Goal: Task Accomplishment & Management: Use online tool/utility

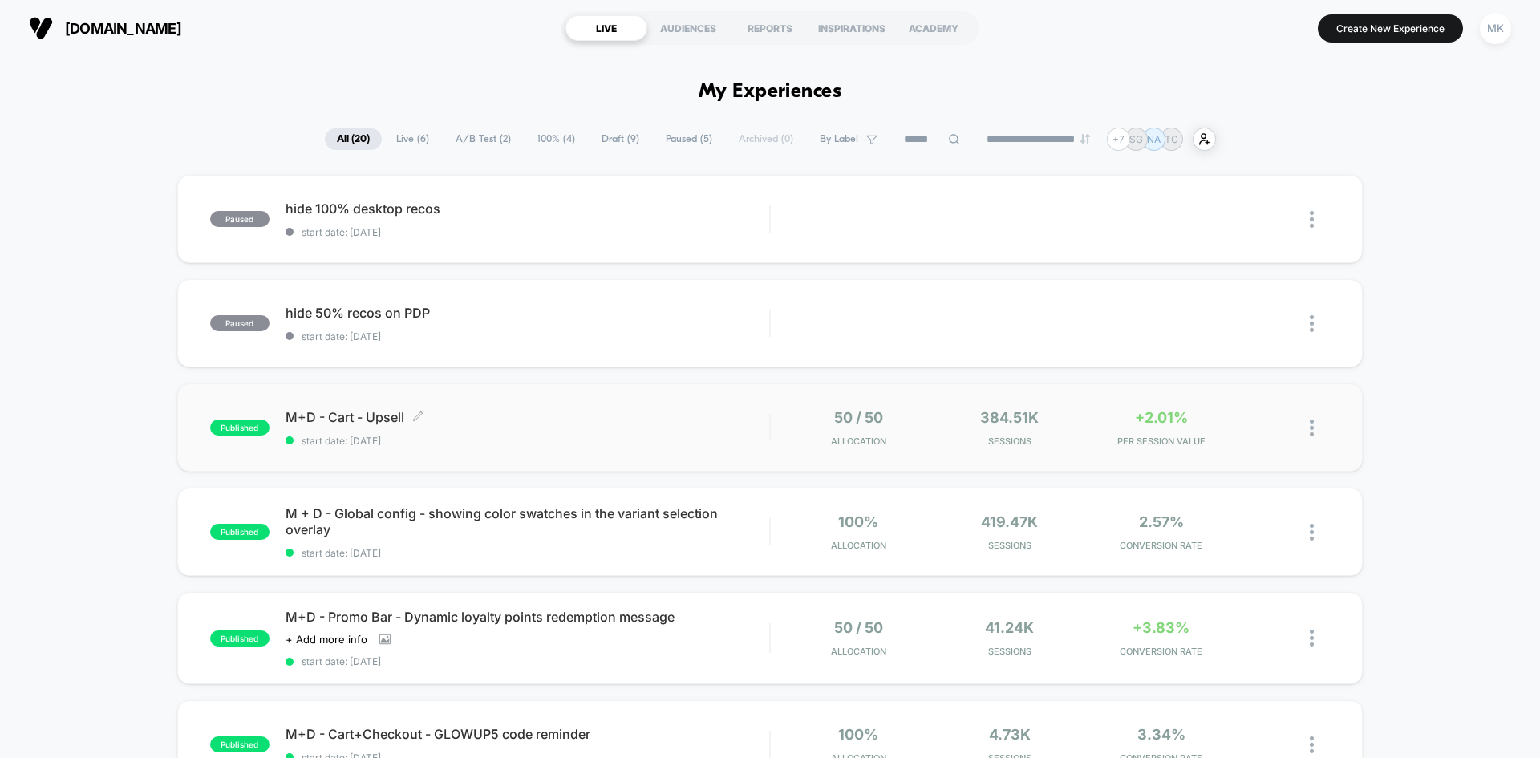
scroll to position [80, 0]
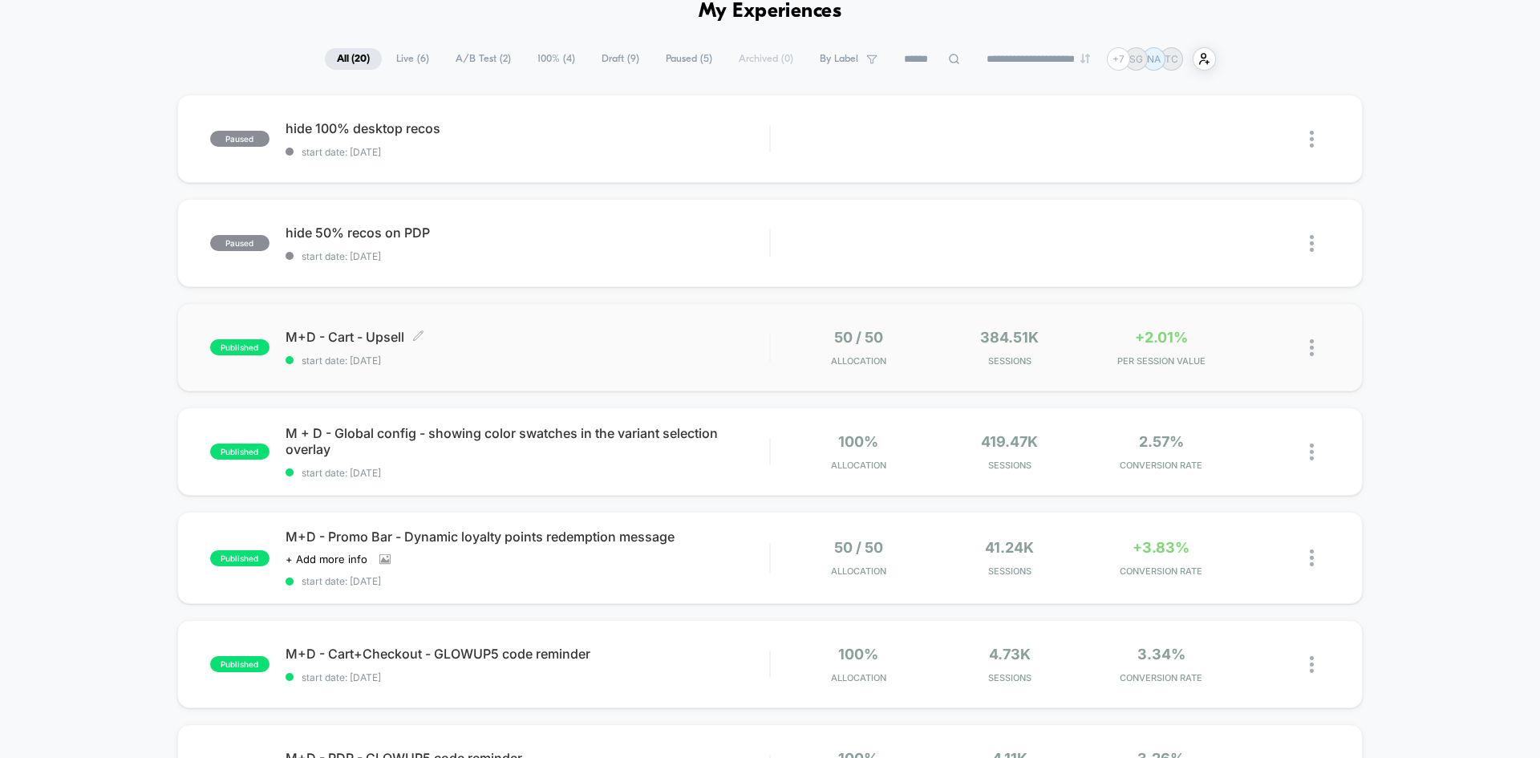
click at [599, 349] on div "M+D - Cart - Upsell Click to edit experience details Click to edit experience d…" at bounding box center [528, 348] width 484 height 38
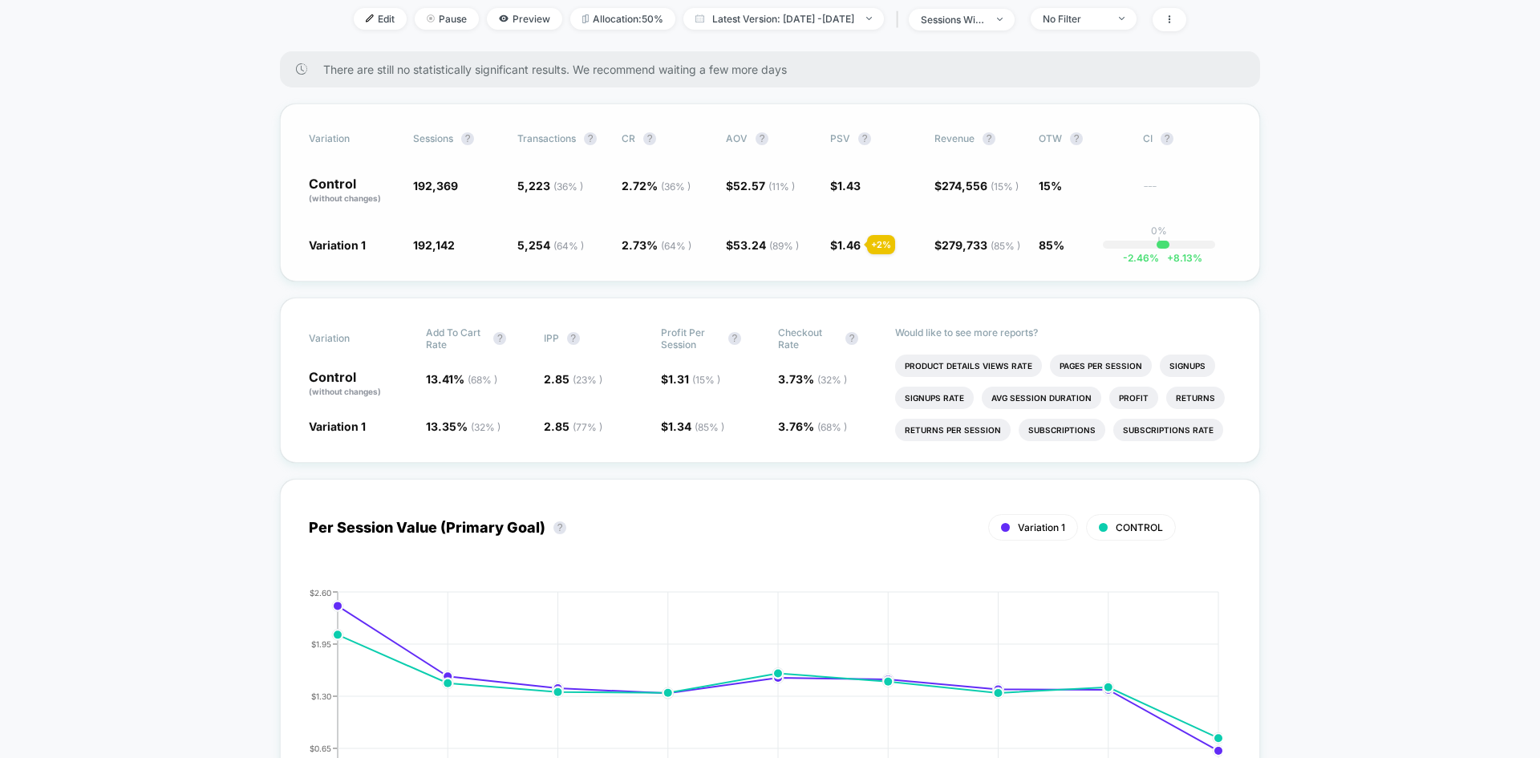
scroll to position [241, 0]
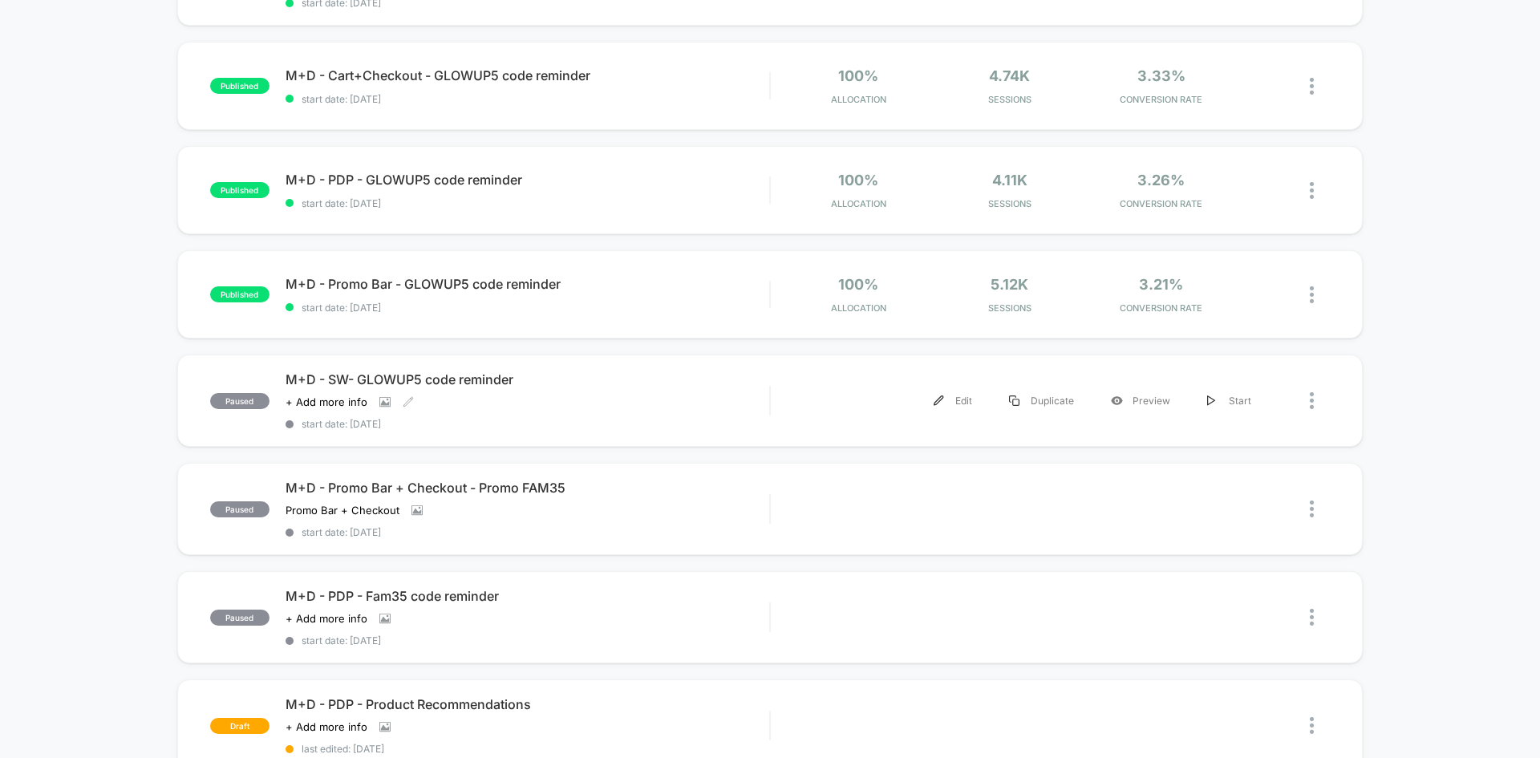
scroll to position [659, 0]
click at [1277, 294] on div at bounding box center [1300, 295] width 60 height 38
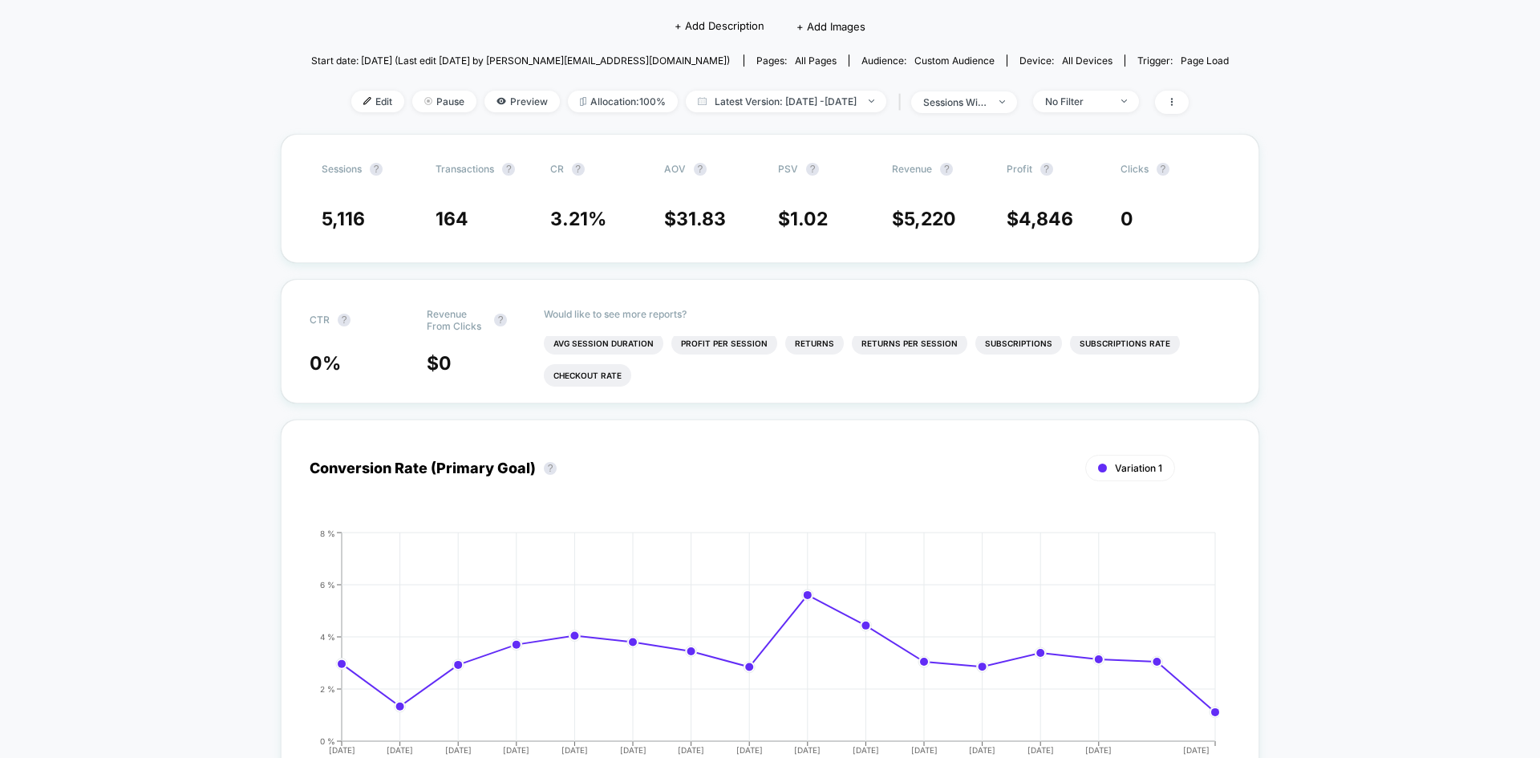
scroll to position [136, 0]
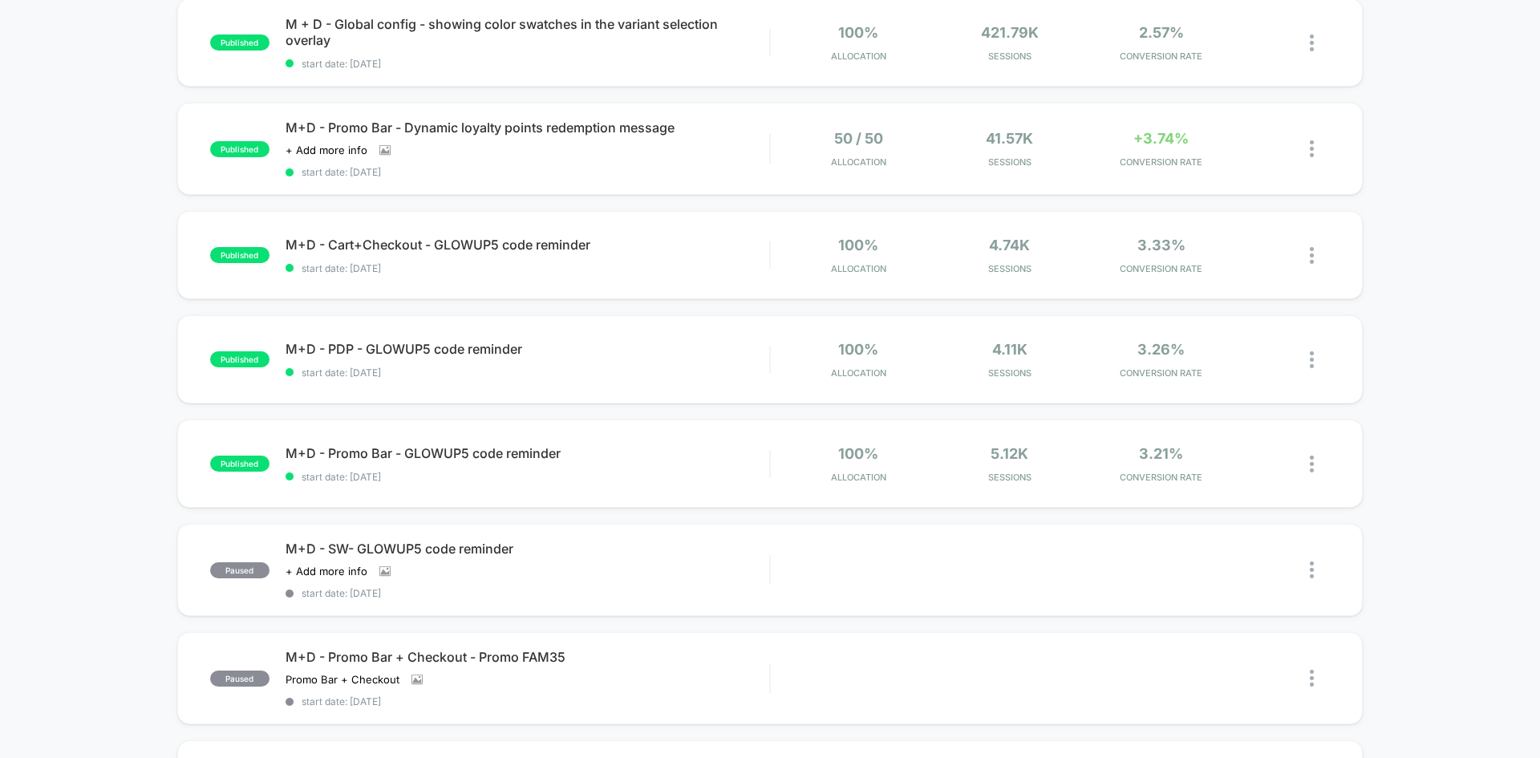
scroll to position [490, 0]
drag, startPoint x: 614, startPoint y: 367, endPoint x: 1318, endPoint y: 343, distance: 704.8
click at [1318, 343] on div at bounding box center [1320, 359] width 20 height 38
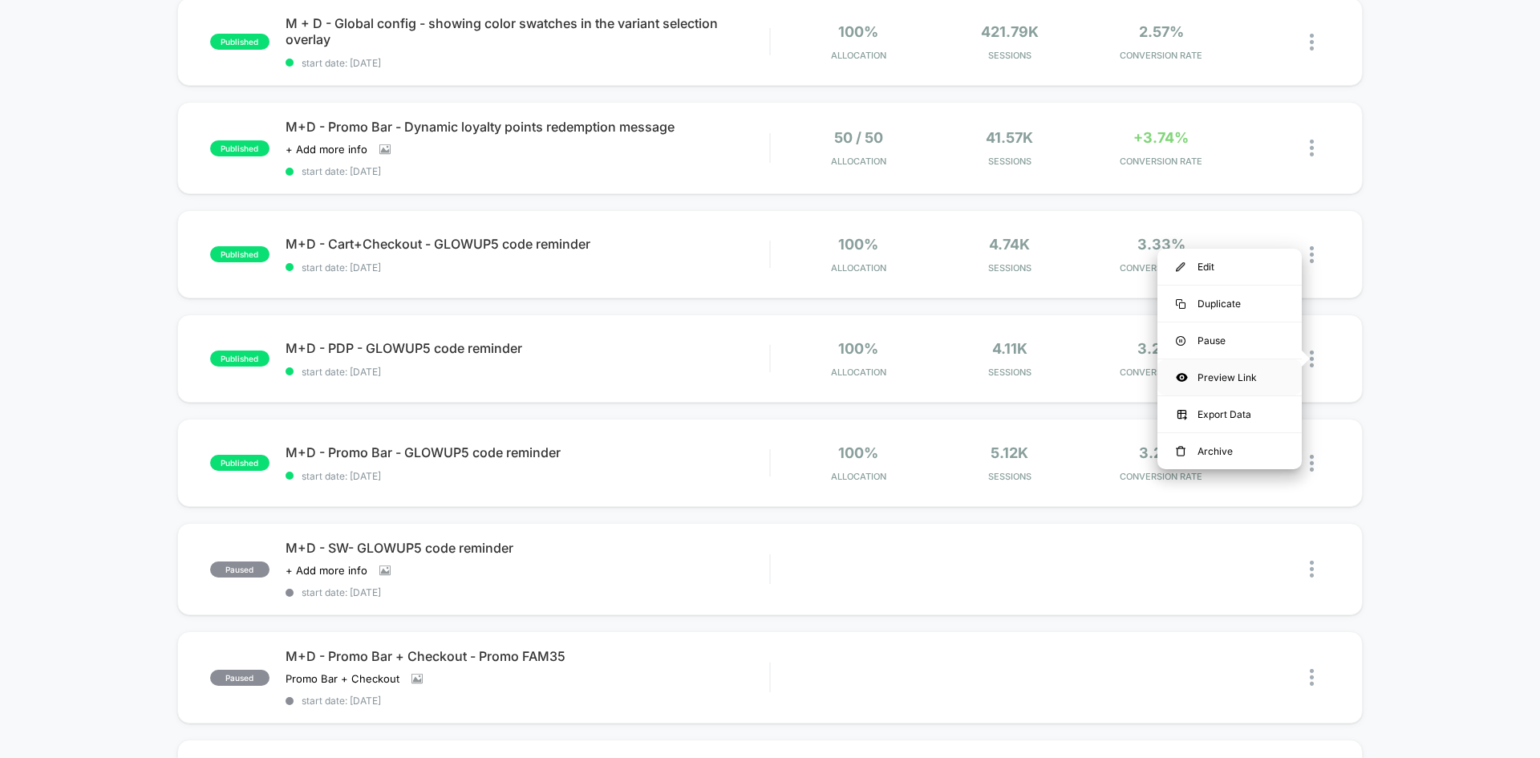
click at [1276, 378] on div "Preview Link" at bounding box center [1230, 377] width 144 height 36
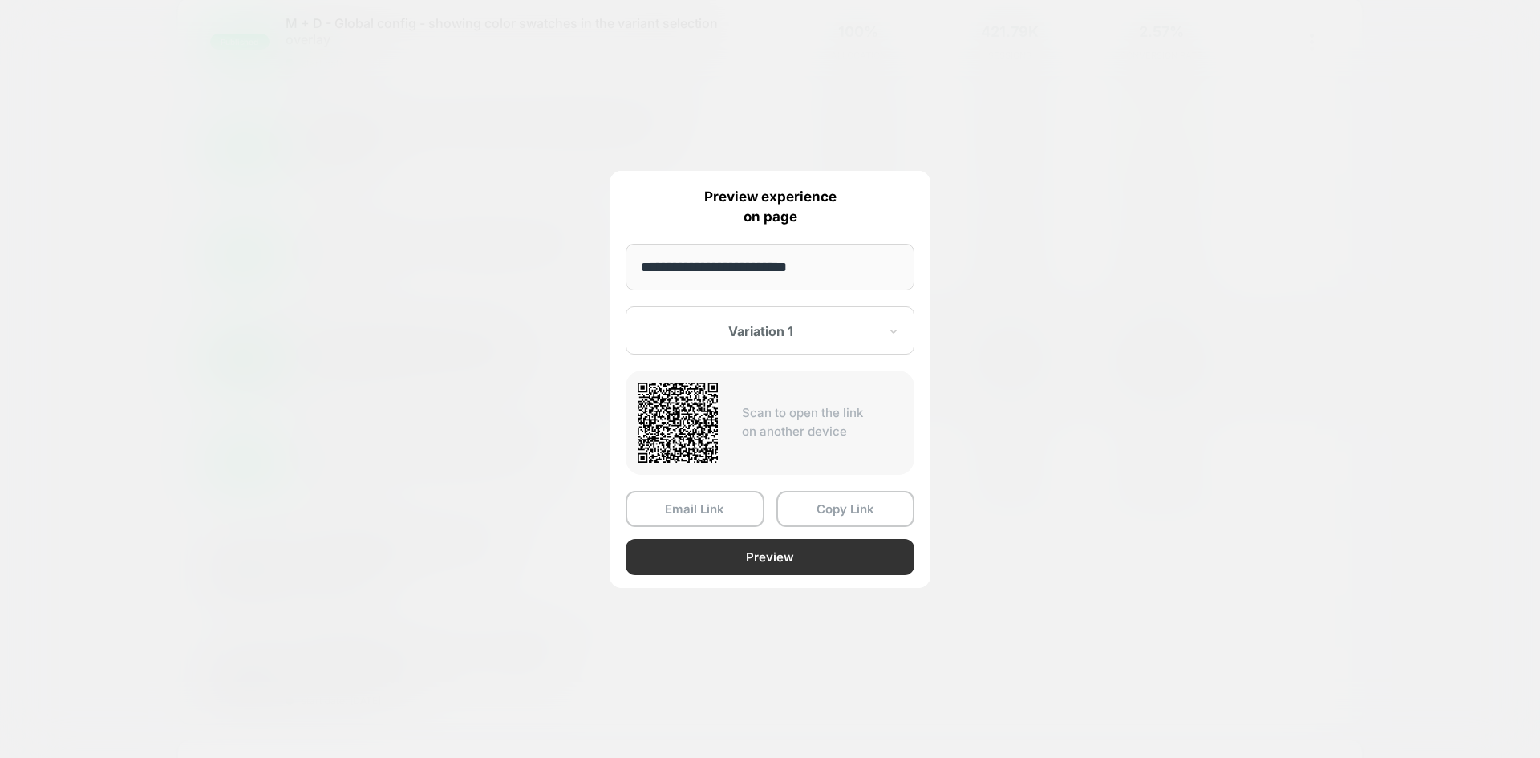
click at [774, 550] on button "Preview" at bounding box center [770, 557] width 289 height 36
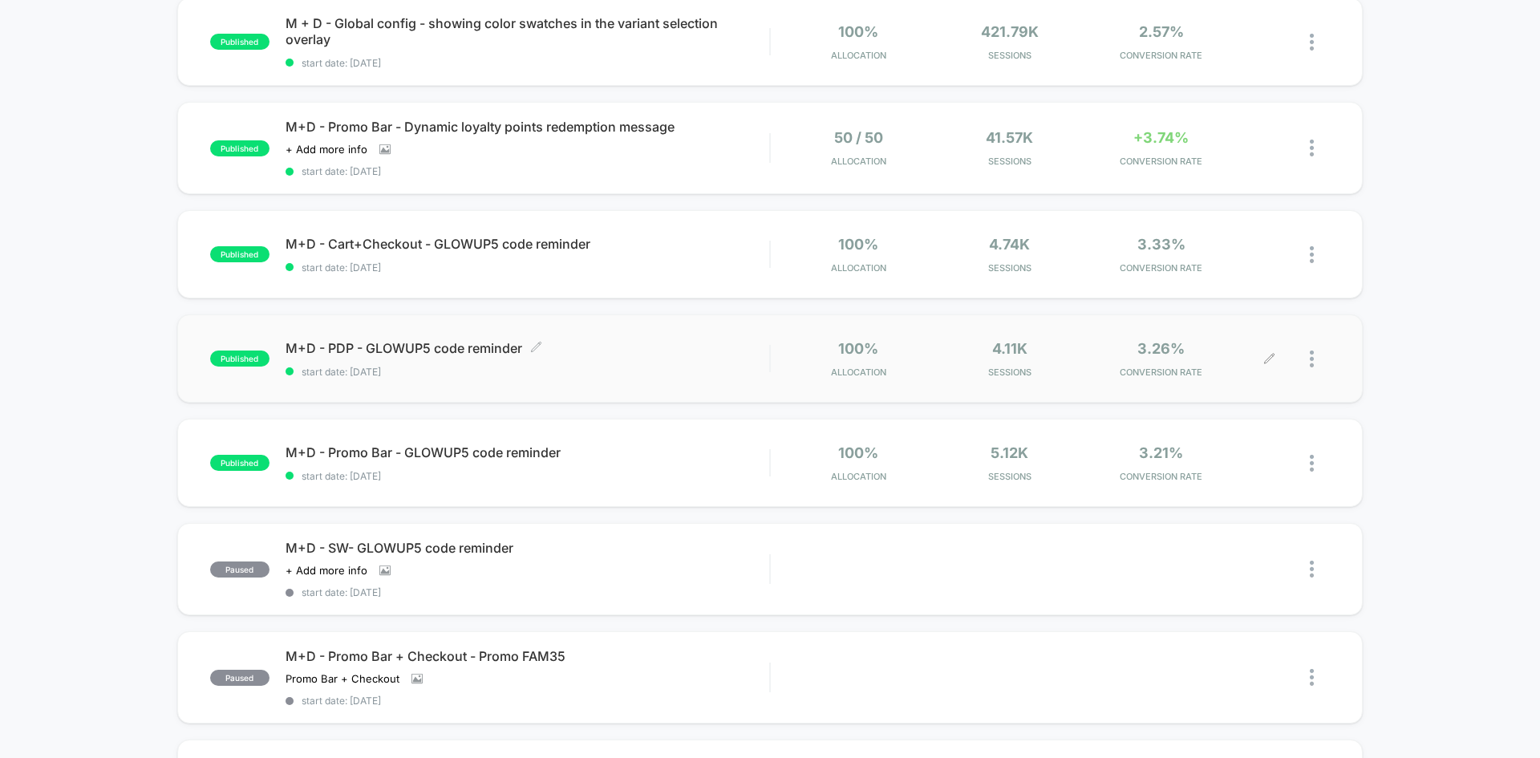
click at [664, 346] on span "M+D - PDP - GLOWUP5 code reminder Click to edit experience details" at bounding box center [528, 348] width 484 height 16
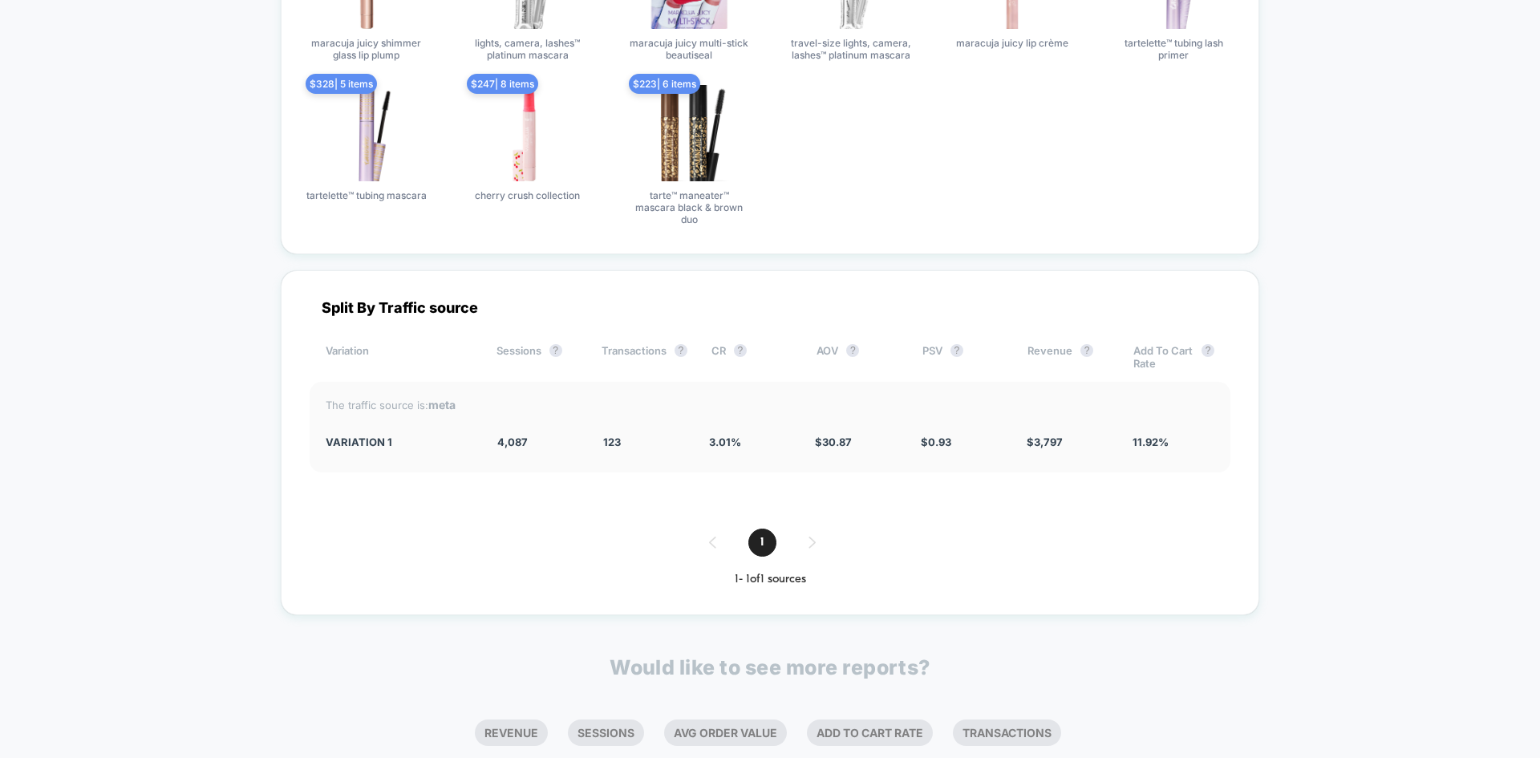
scroll to position [2566, 0]
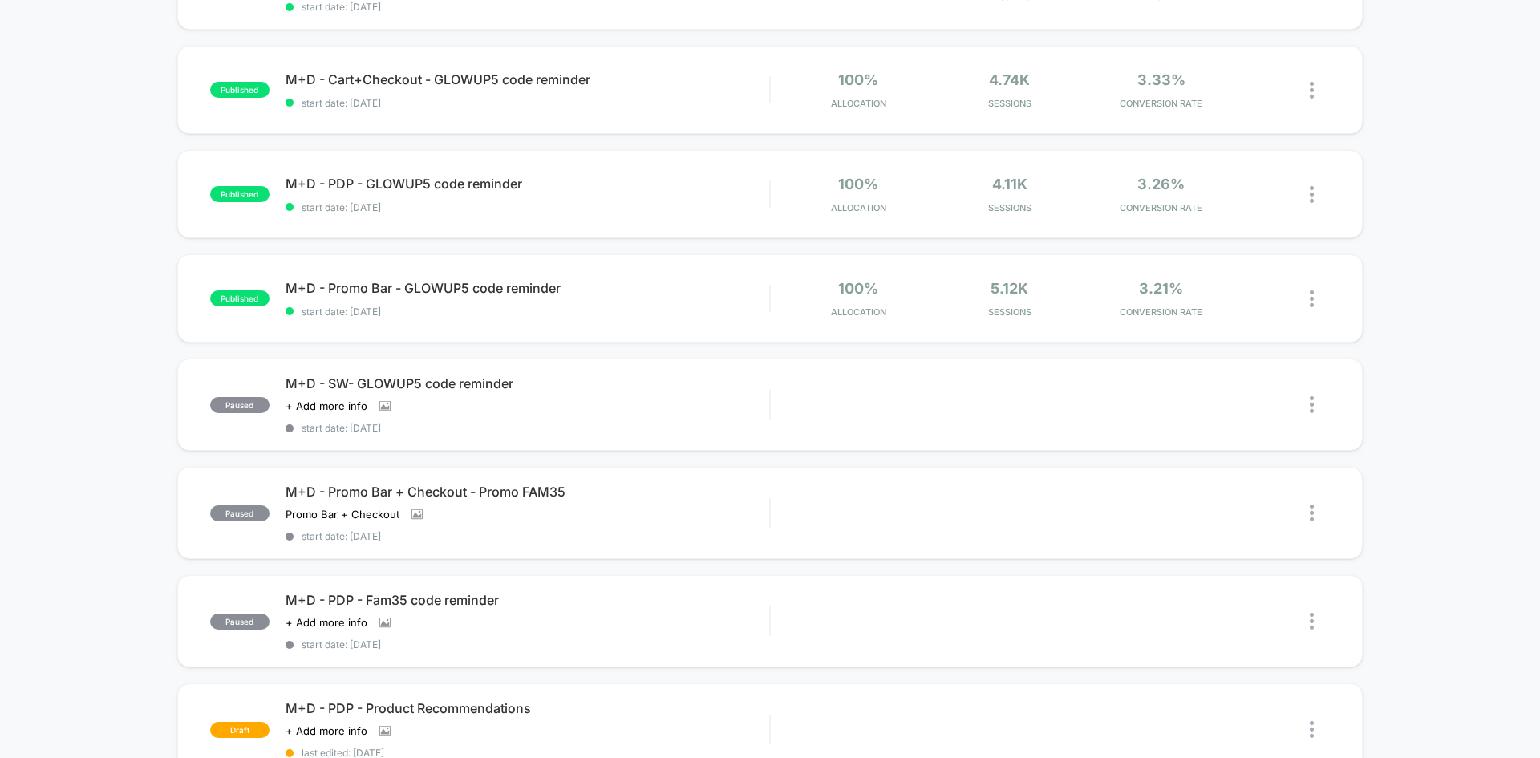
scroll to position [653, 0]
